Goal: Find contact information: Find contact information

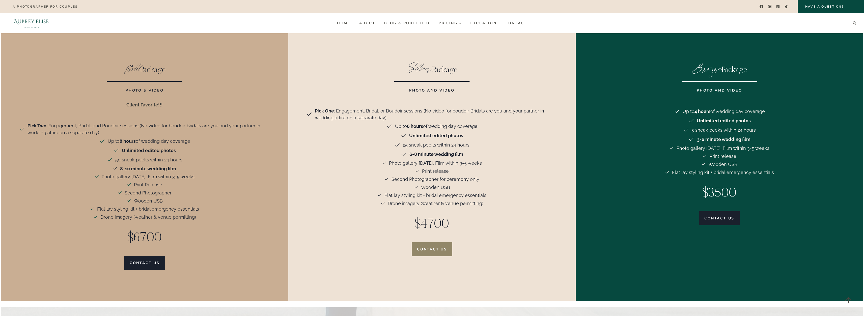
scroll to position [1437, 0]
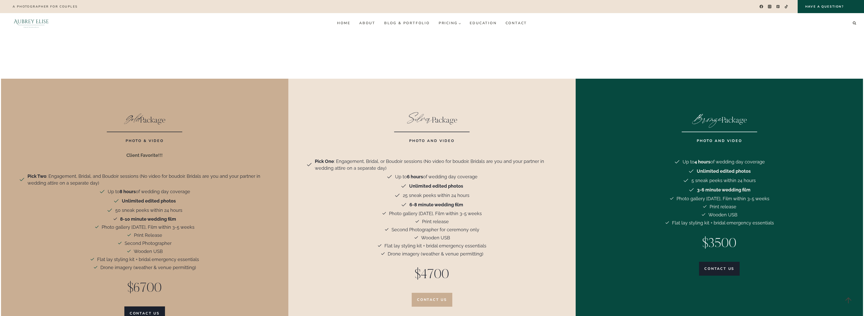
click at [437, 297] on span "Contact us" at bounding box center [432, 299] width 30 height 5
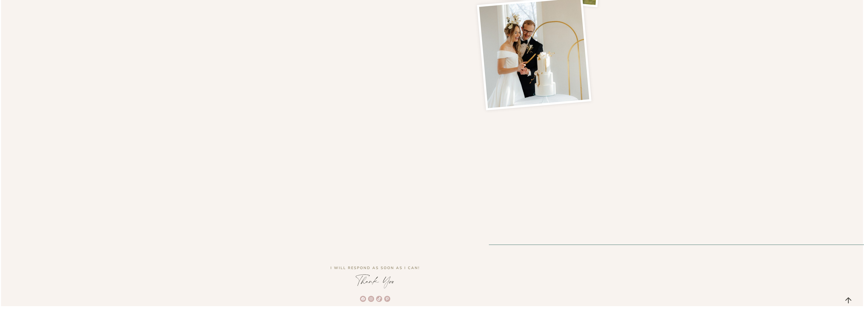
scroll to position [328, 0]
